Goal: Task Accomplishment & Management: Use online tool/utility

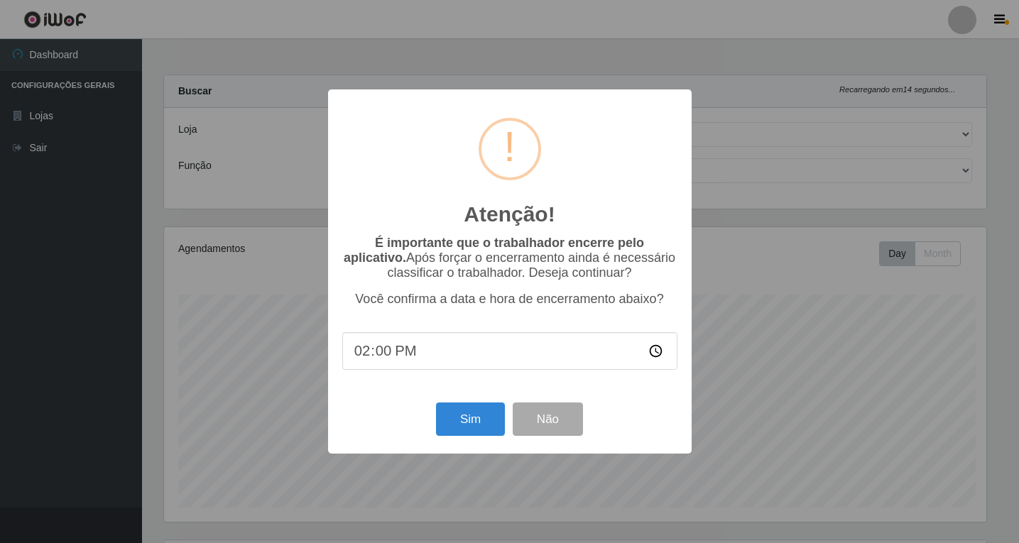
select select "503"
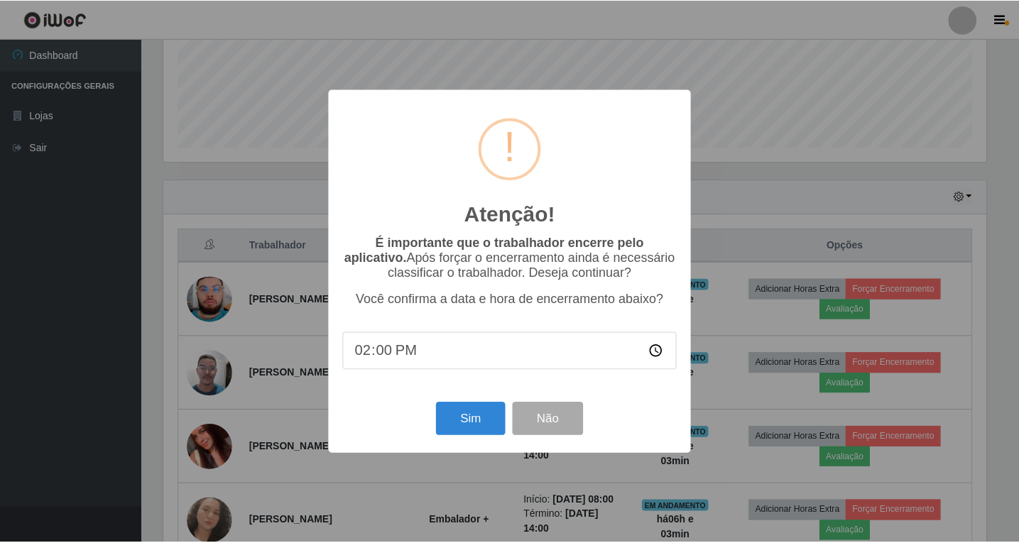
scroll to position [295, 826]
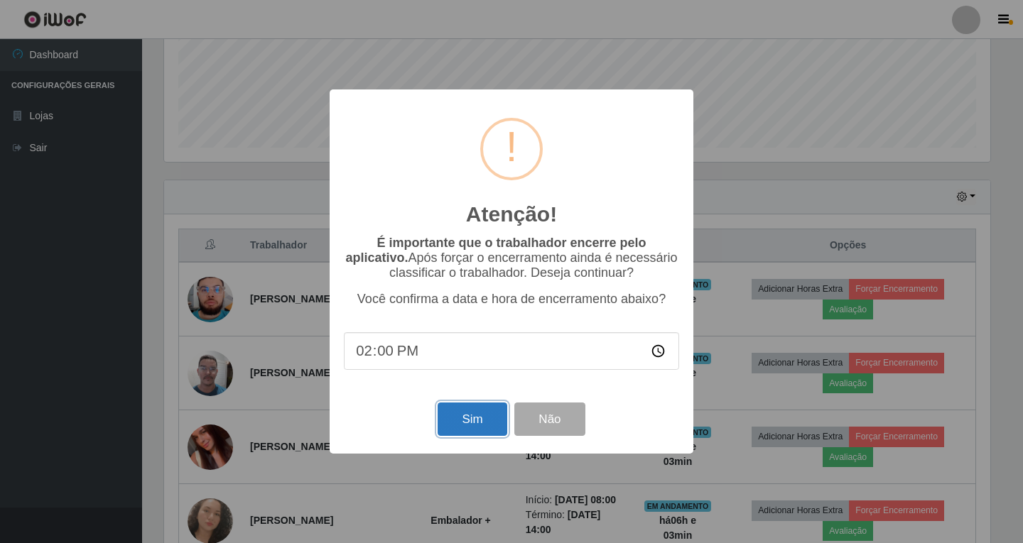
click at [477, 424] on button "Sim" at bounding box center [472, 419] width 69 height 33
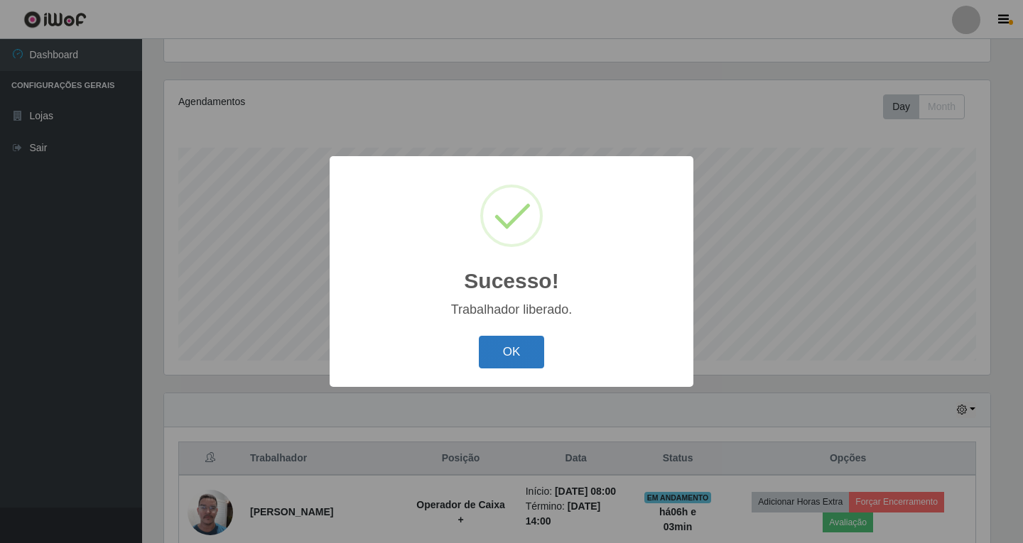
click at [525, 358] on button "OK" at bounding box center [512, 352] width 66 height 33
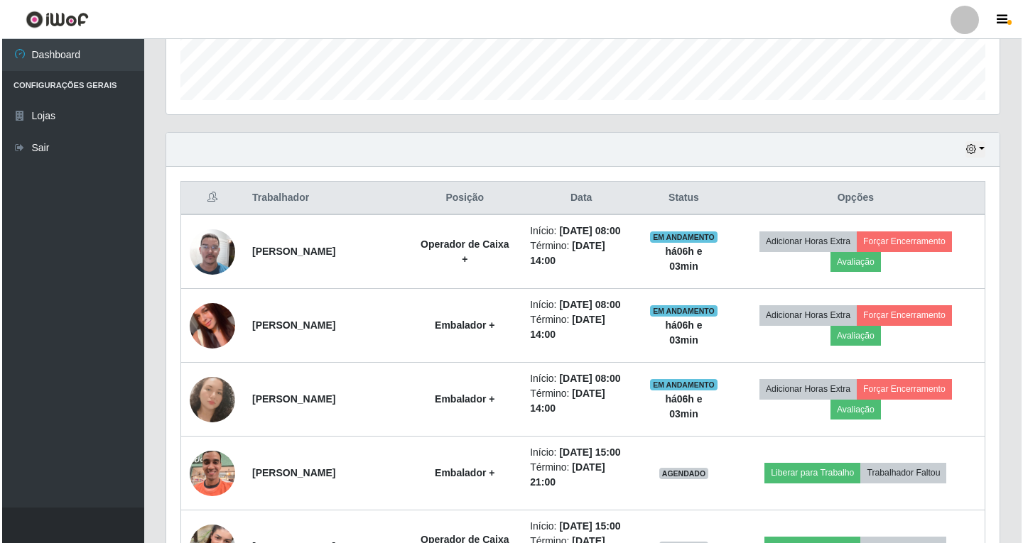
scroll to position [431, 0]
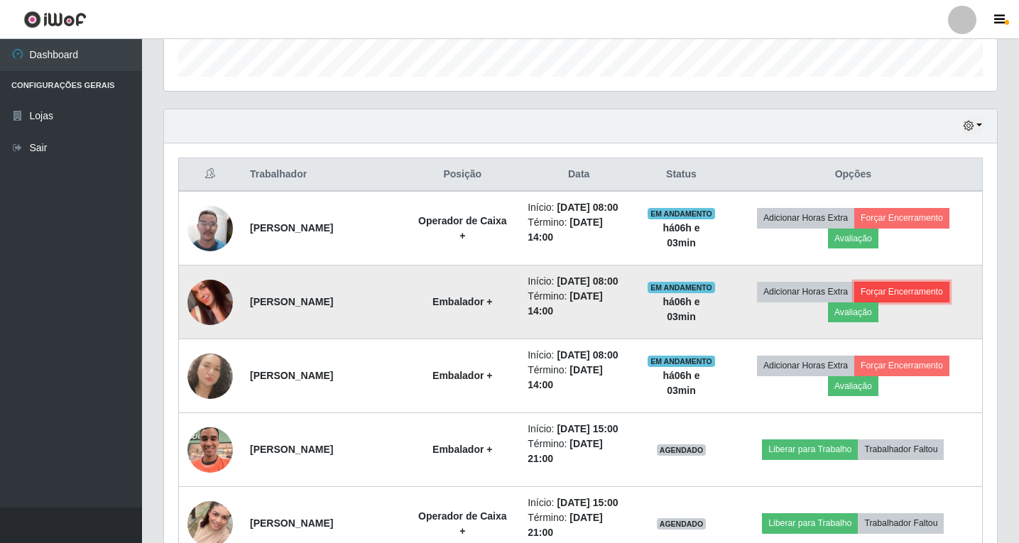
click at [901, 294] on button "Forçar Encerramento" at bounding box center [901, 292] width 95 height 20
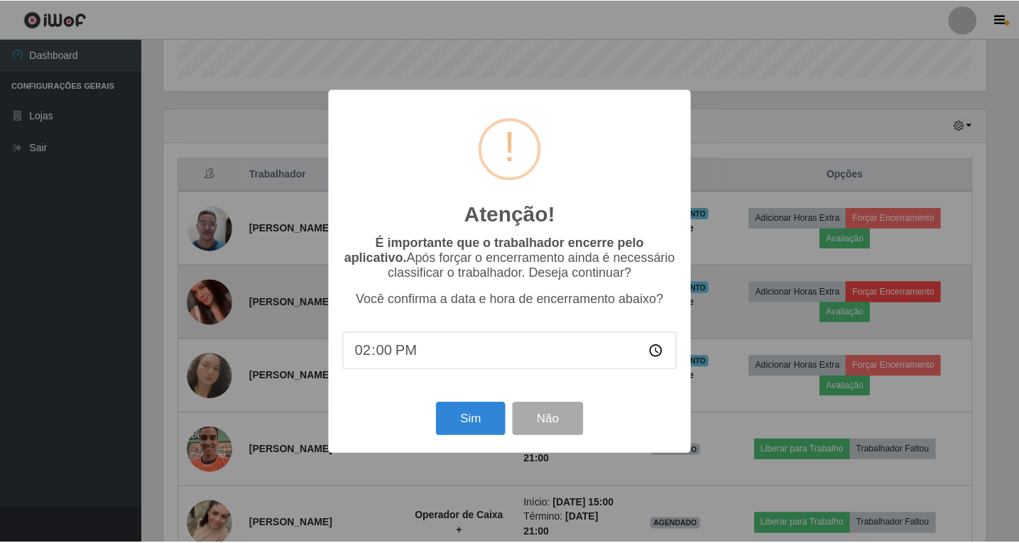
scroll to position [295, 826]
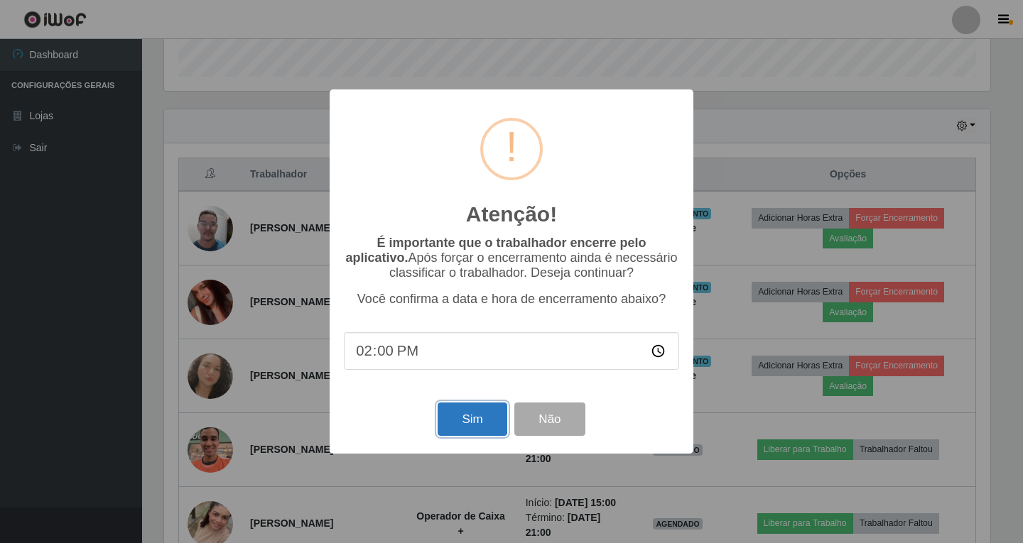
click at [457, 425] on button "Sim" at bounding box center [472, 419] width 69 height 33
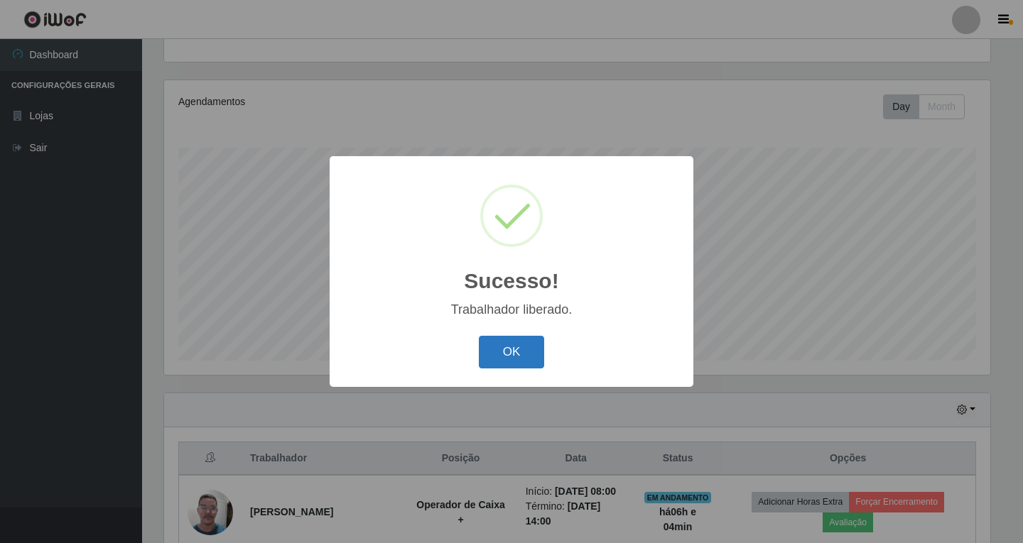
click at [527, 354] on button "OK" at bounding box center [512, 352] width 66 height 33
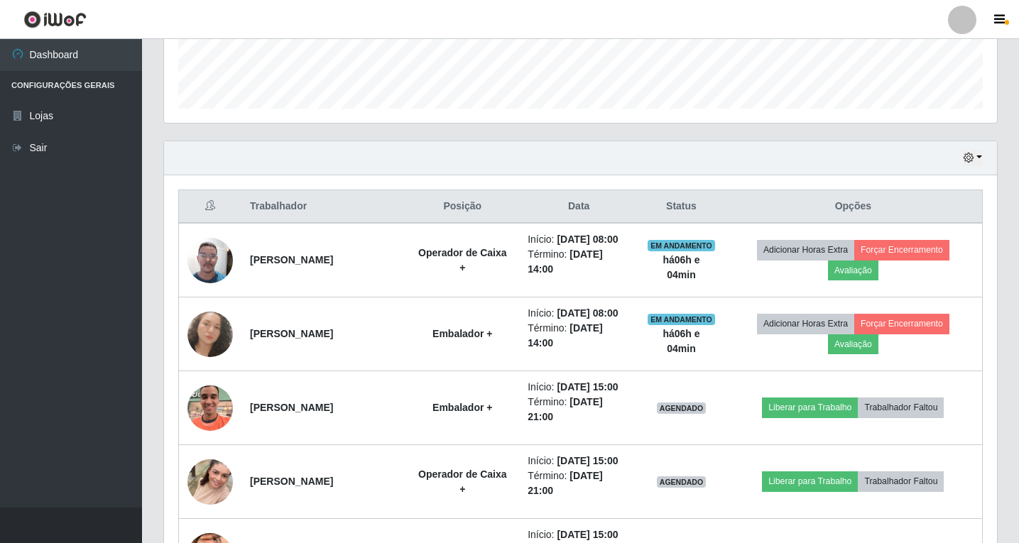
scroll to position [360, 0]
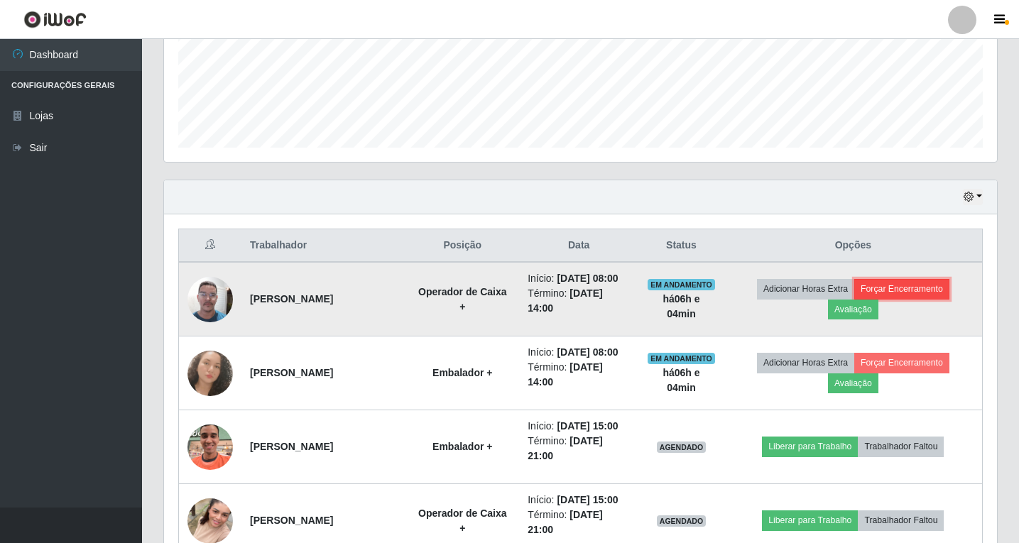
click at [903, 288] on button "Forçar Encerramento" at bounding box center [901, 289] width 95 height 20
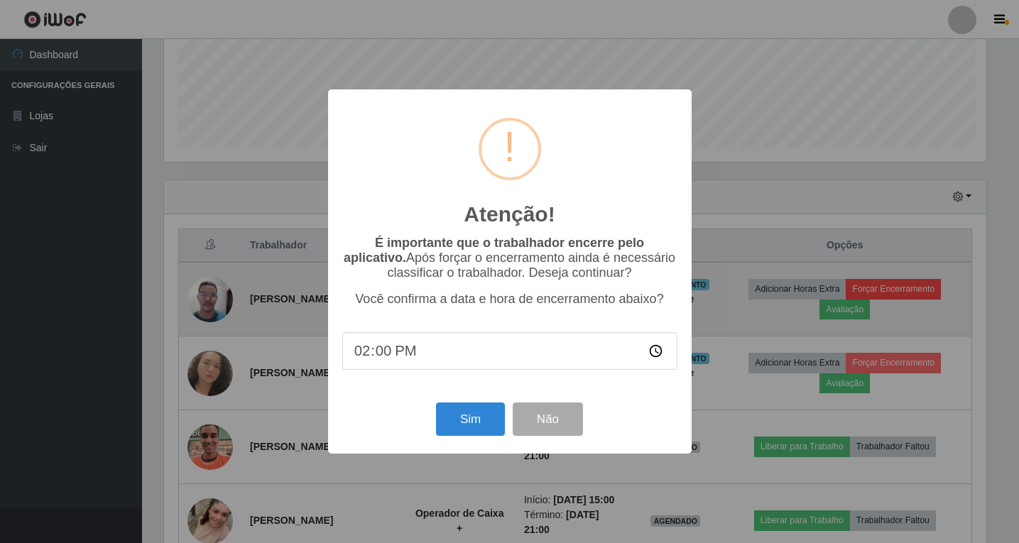
scroll to position [295, 826]
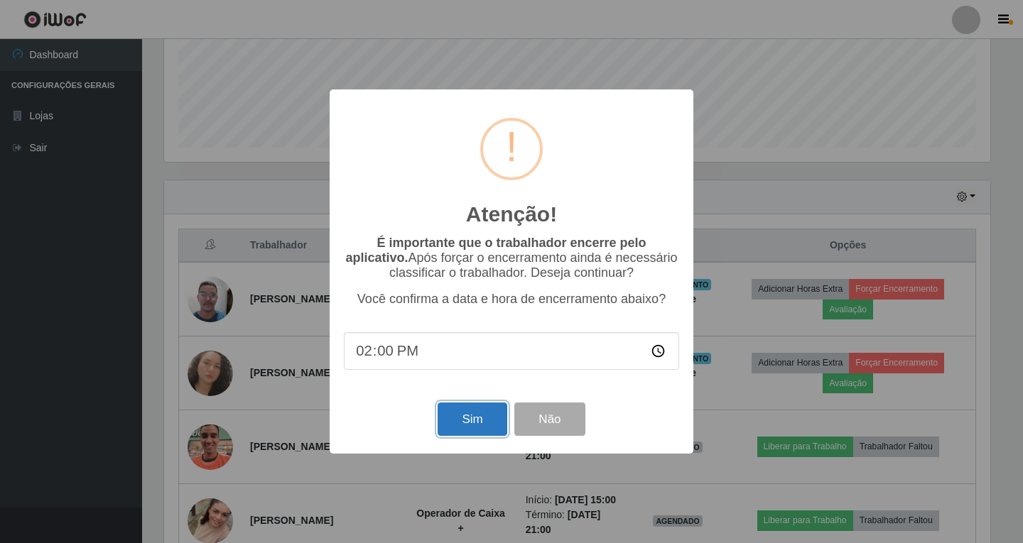
click at [468, 416] on button "Sim" at bounding box center [472, 419] width 69 height 33
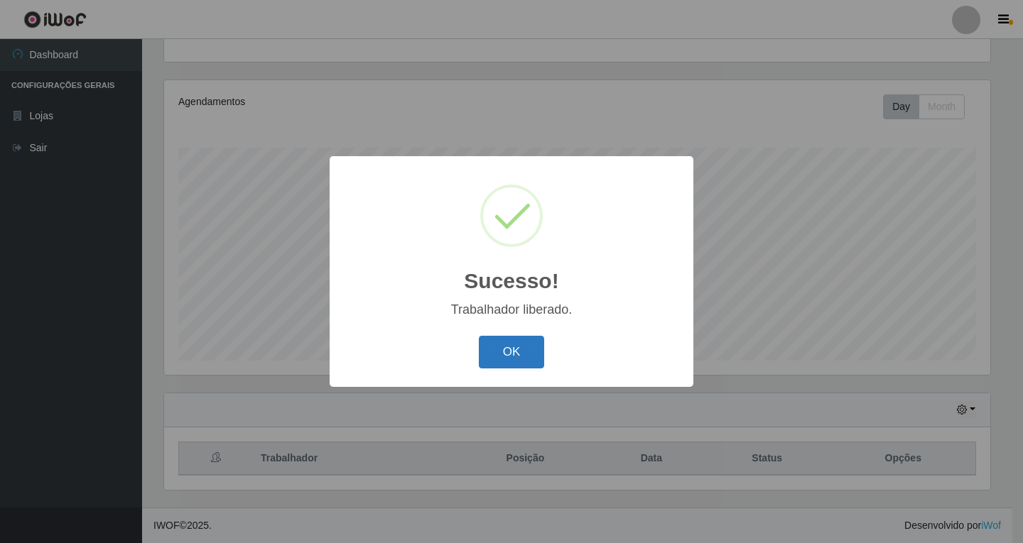
click at [496, 359] on button "OK" at bounding box center [512, 352] width 66 height 33
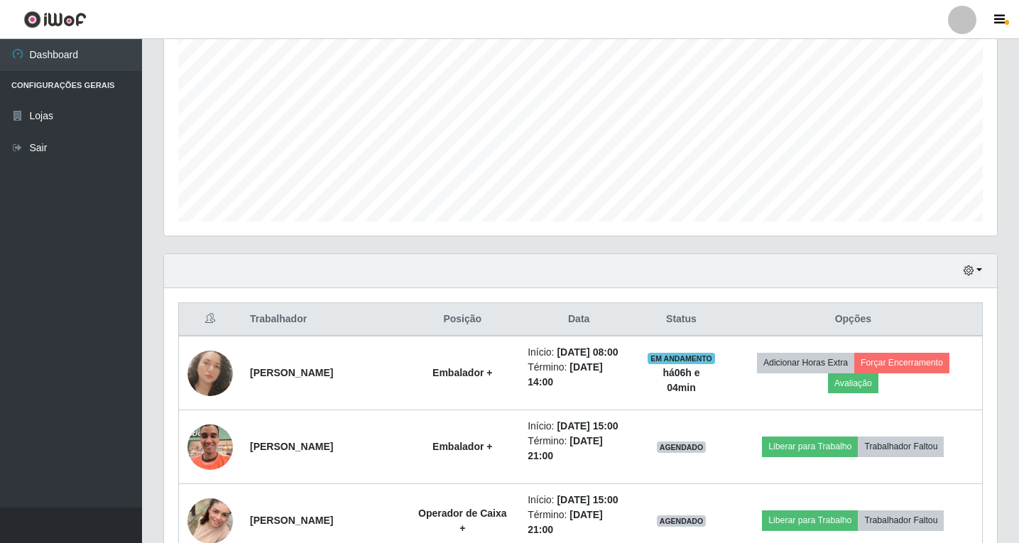
scroll to position [0, 0]
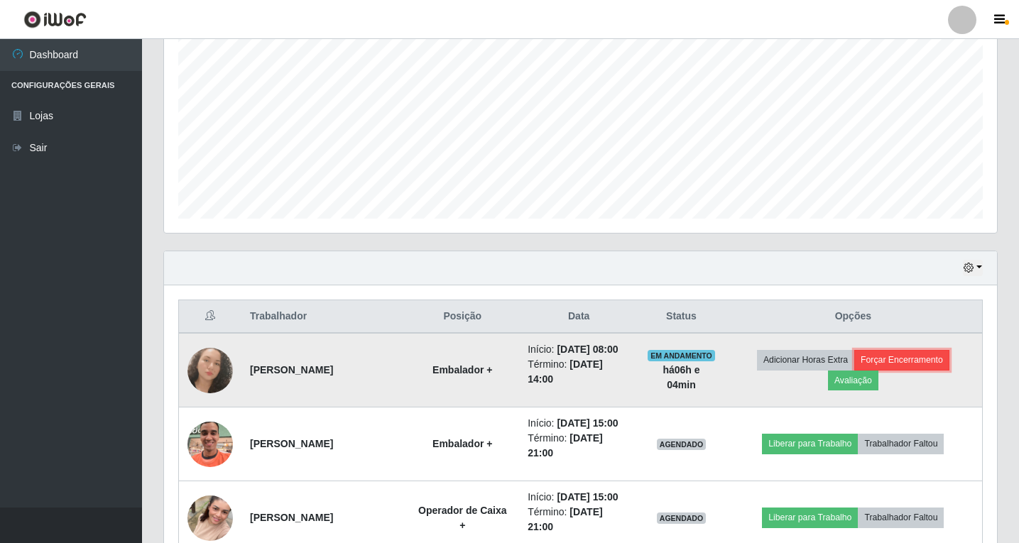
click at [930, 360] on button "Forçar Encerramento" at bounding box center [901, 360] width 95 height 20
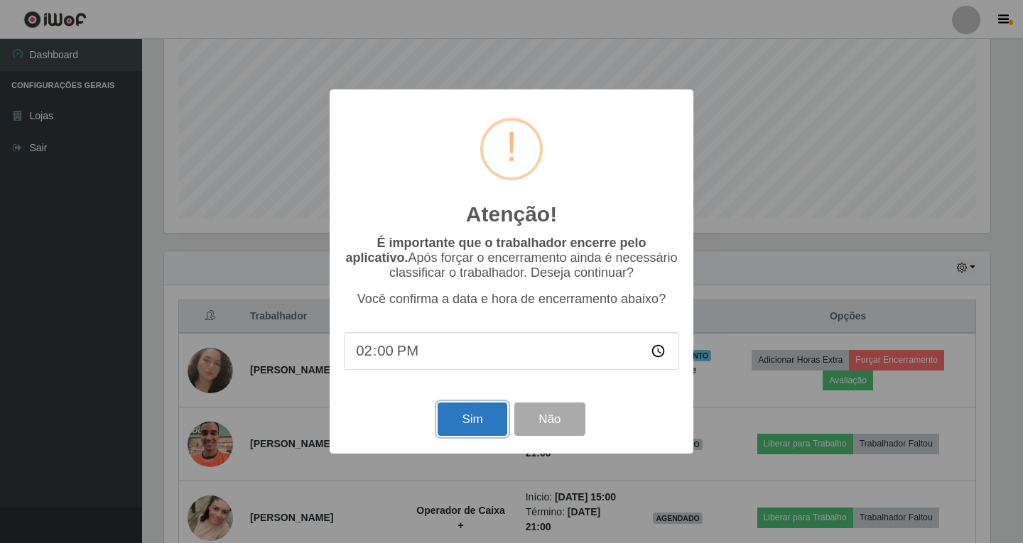
click at [474, 426] on button "Sim" at bounding box center [472, 419] width 69 height 33
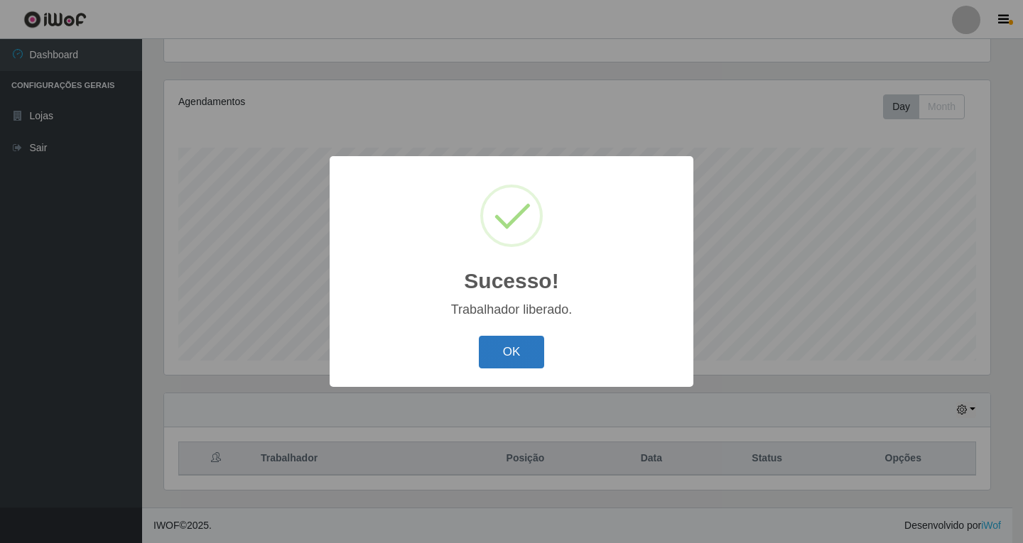
click at [513, 356] on button "OK" at bounding box center [512, 352] width 66 height 33
